Goal: Find specific page/section

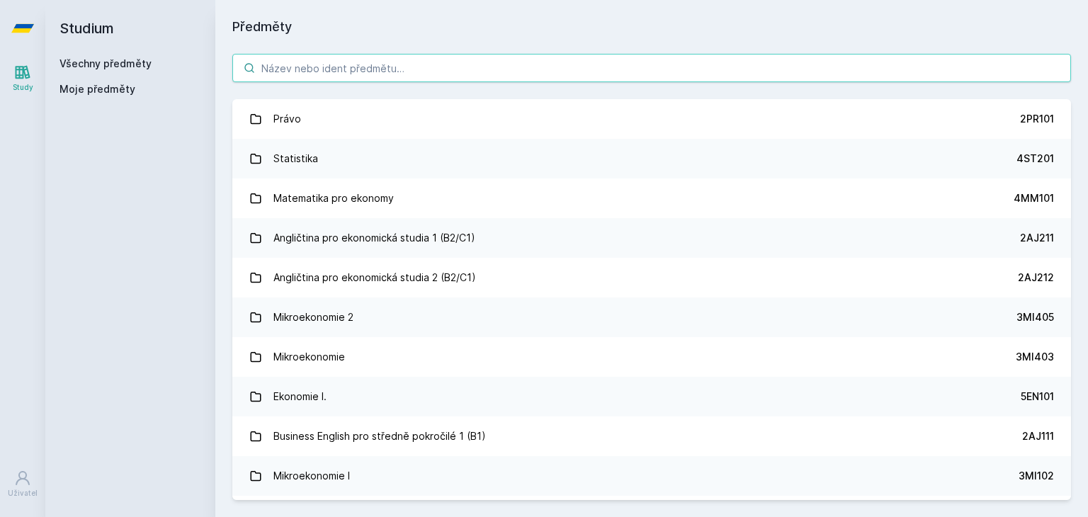
click at [341, 61] on input "search" at bounding box center [651, 68] width 839 height 28
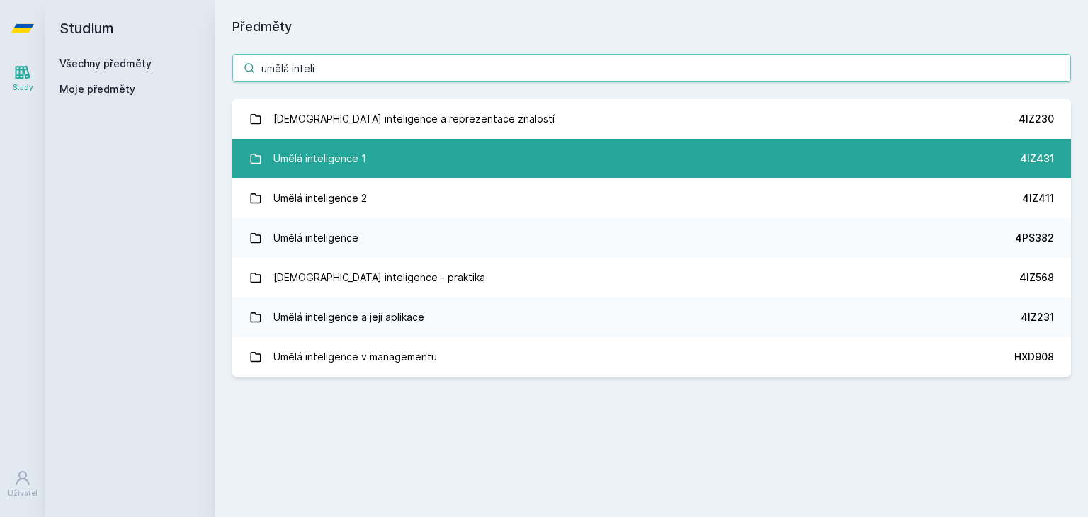
type input "umělá inteli"
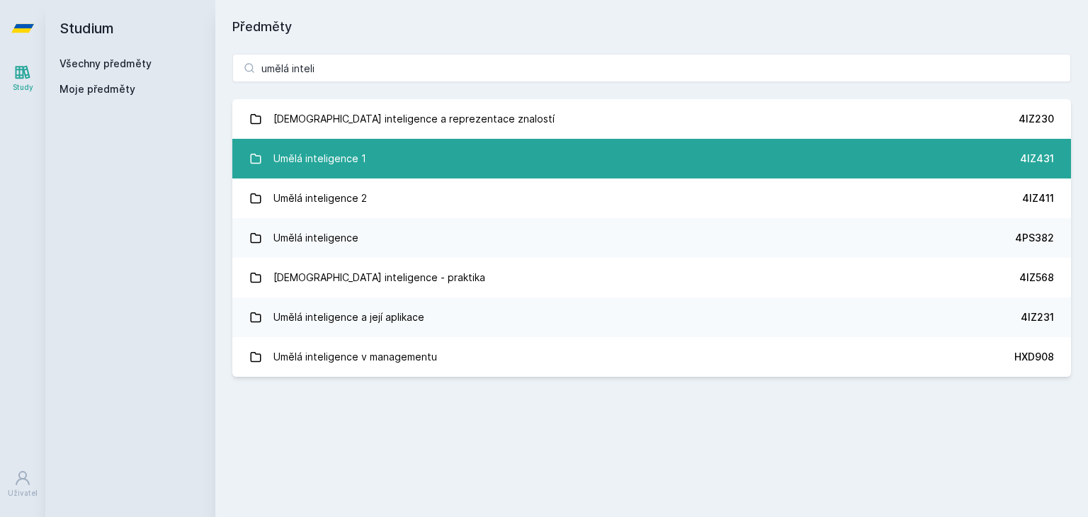
click at [380, 149] on link "Umělá inteligence 1 4IZ431" at bounding box center [651, 159] width 839 height 40
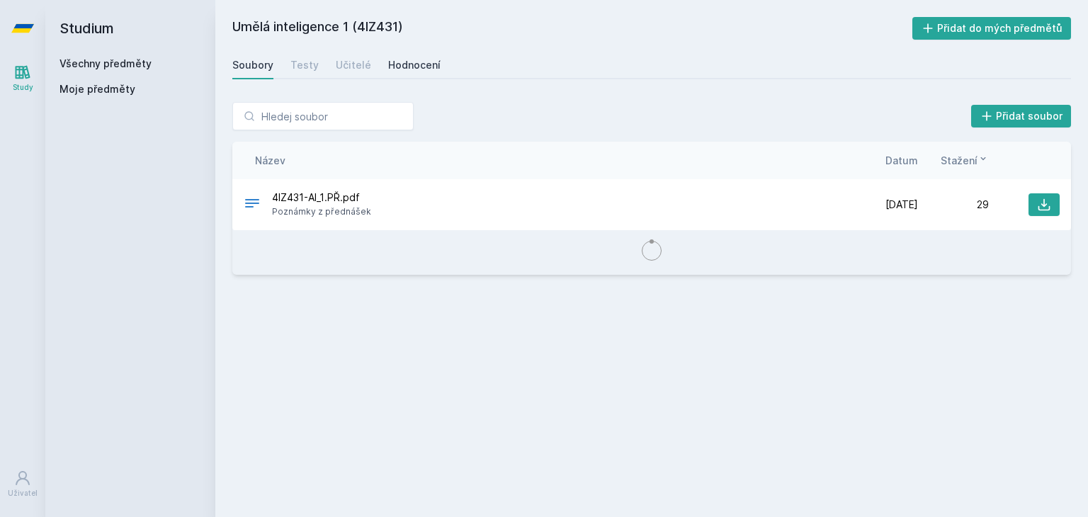
click at [404, 64] on div "Hodnocení" at bounding box center [414, 65] width 52 height 14
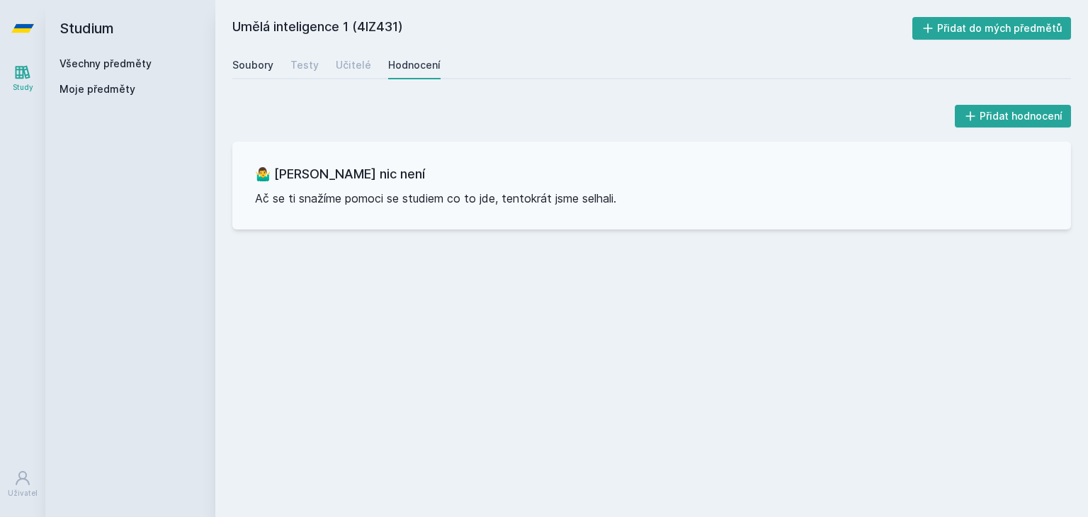
click at [235, 63] on div "Soubory" at bounding box center [252, 65] width 41 height 14
